Goal: Check status: Check status

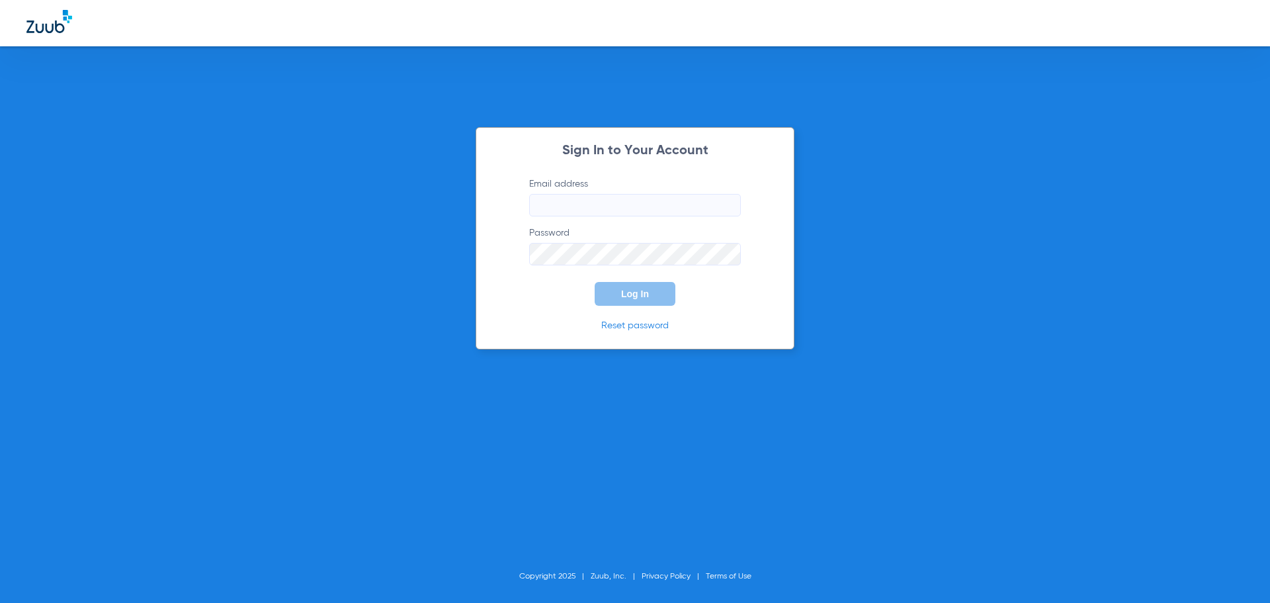
type input "[PERSON_NAME][EMAIL_ADDRESS][DOMAIN_NAME]"
click at [640, 298] on span "Log In" at bounding box center [635, 293] width 28 height 11
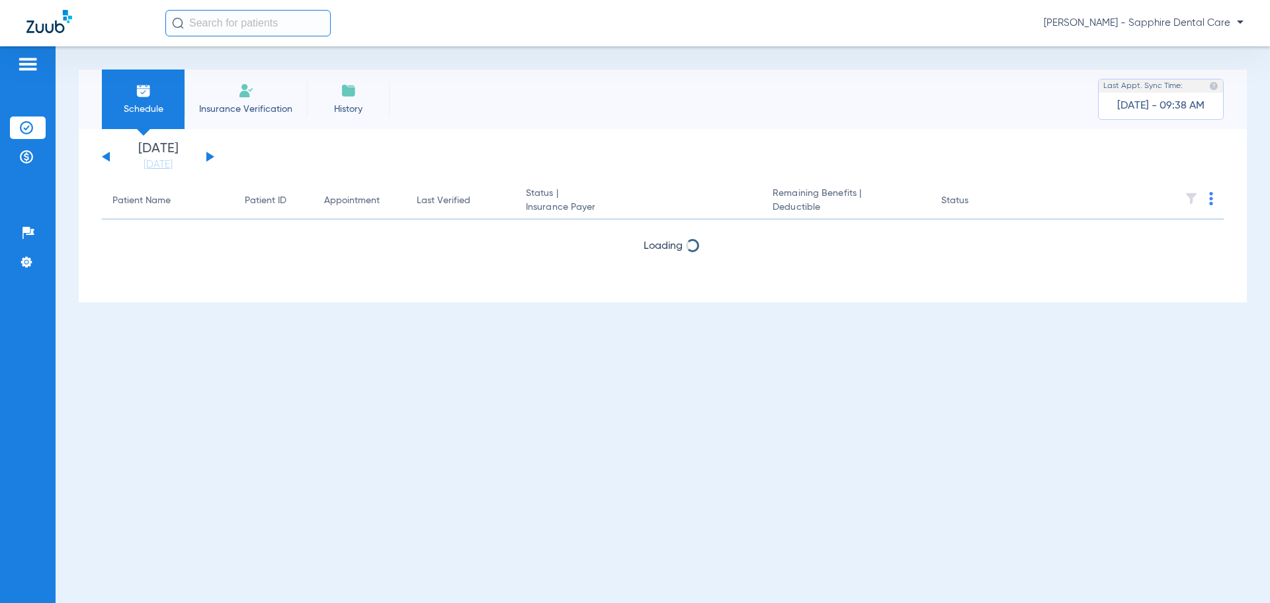
click at [257, 24] on input "text" at bounding box center [247, 23] width 165 height 26
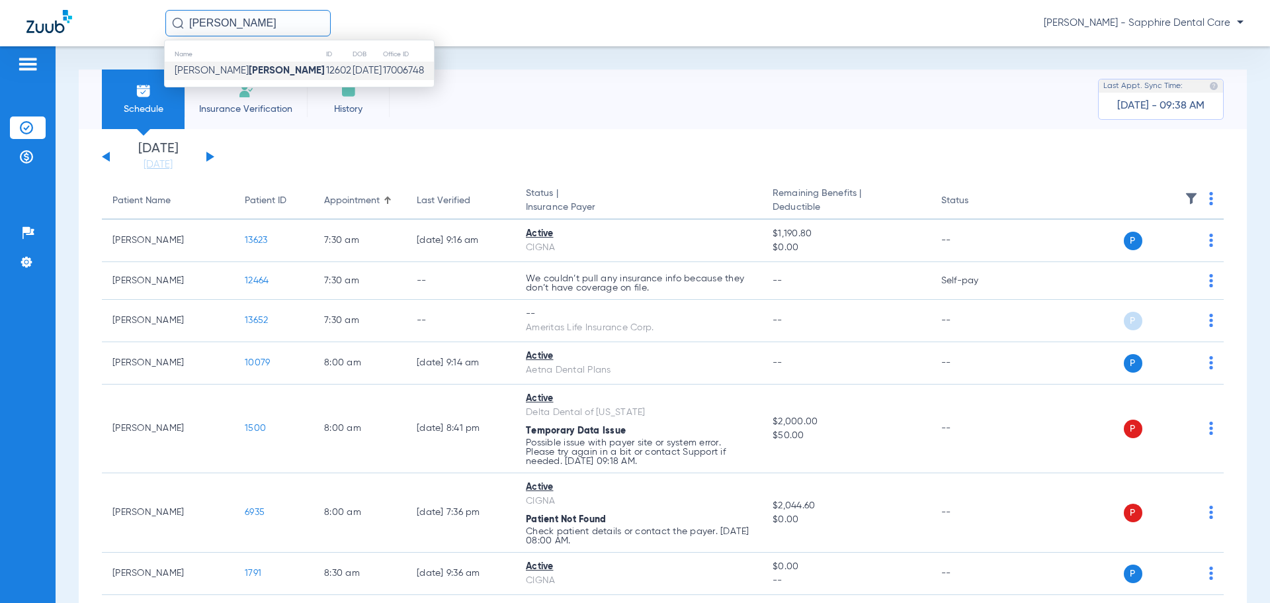
type input "[PERSON_NAME]"
click at [352, 68] on td "[DATE]" at bounding box center [367, 71] width 30 height 19
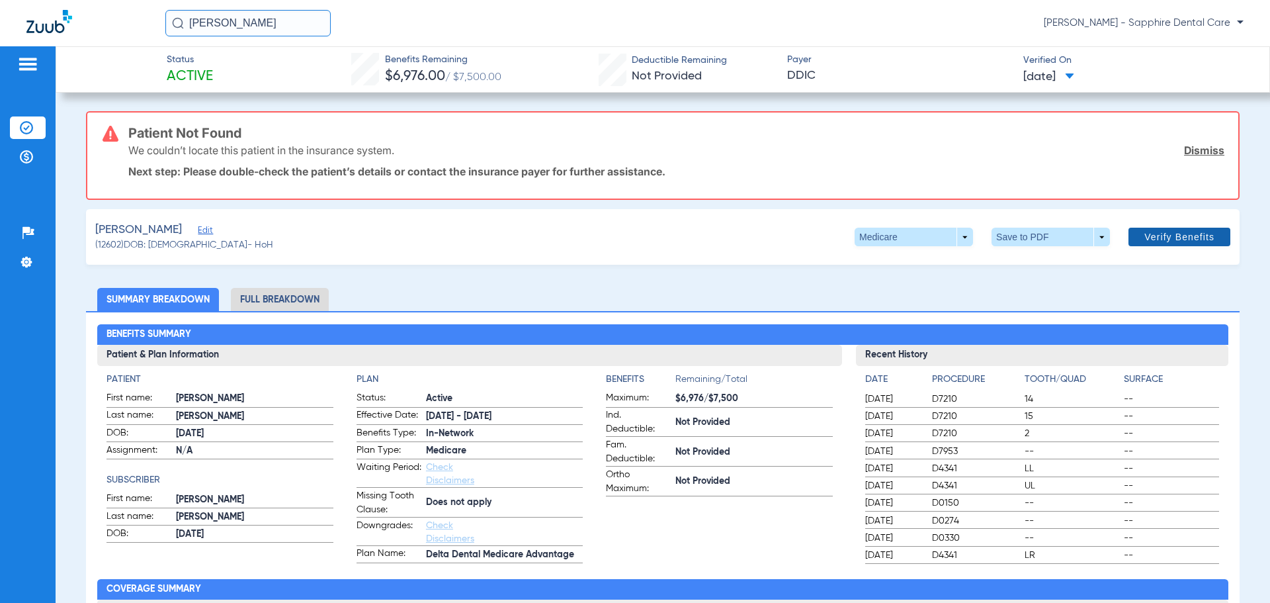
click at [1209, 232] on span at bounding box center [1180, 237] width 102 height 32
